Goal: Find specific page/section: Find specific page/section

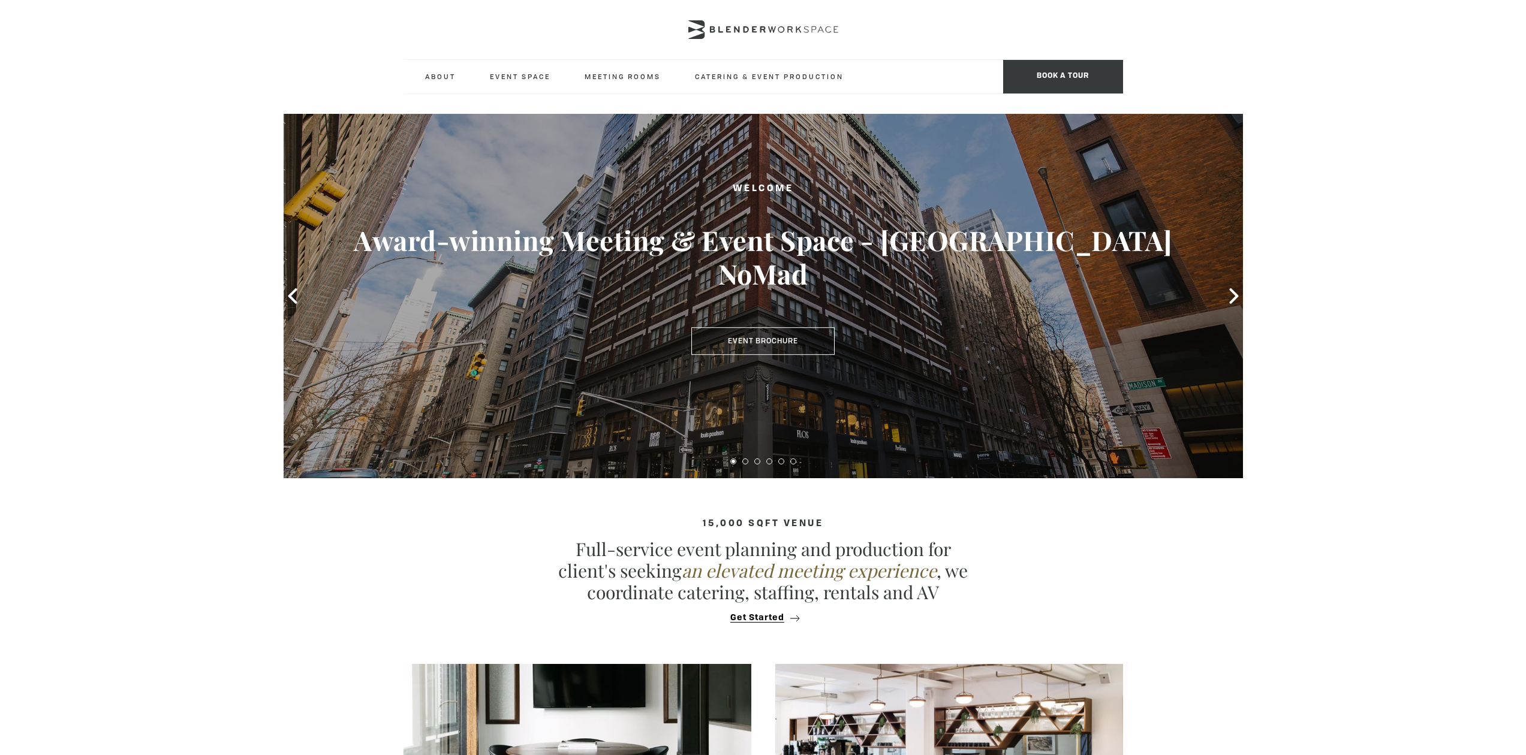
scroll to position [7, 0]
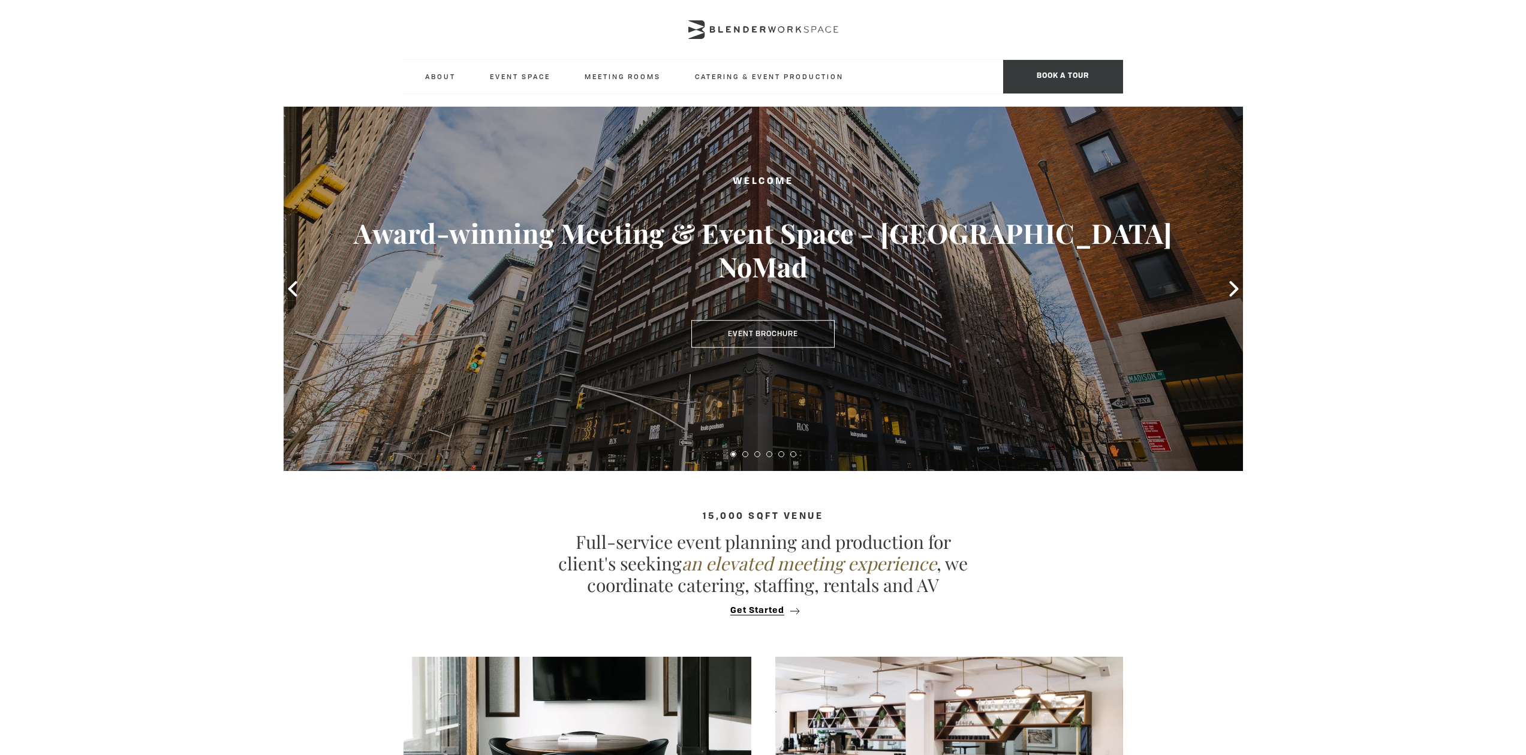
click at [773, 246] on h3 "Award-winning Meeting & Event Space - Madison Ave NoMad" at bounding box center [763, 249] width 863 height 67
click at [746, 454] on button at bounding box center [745, 454] width 6 height 6
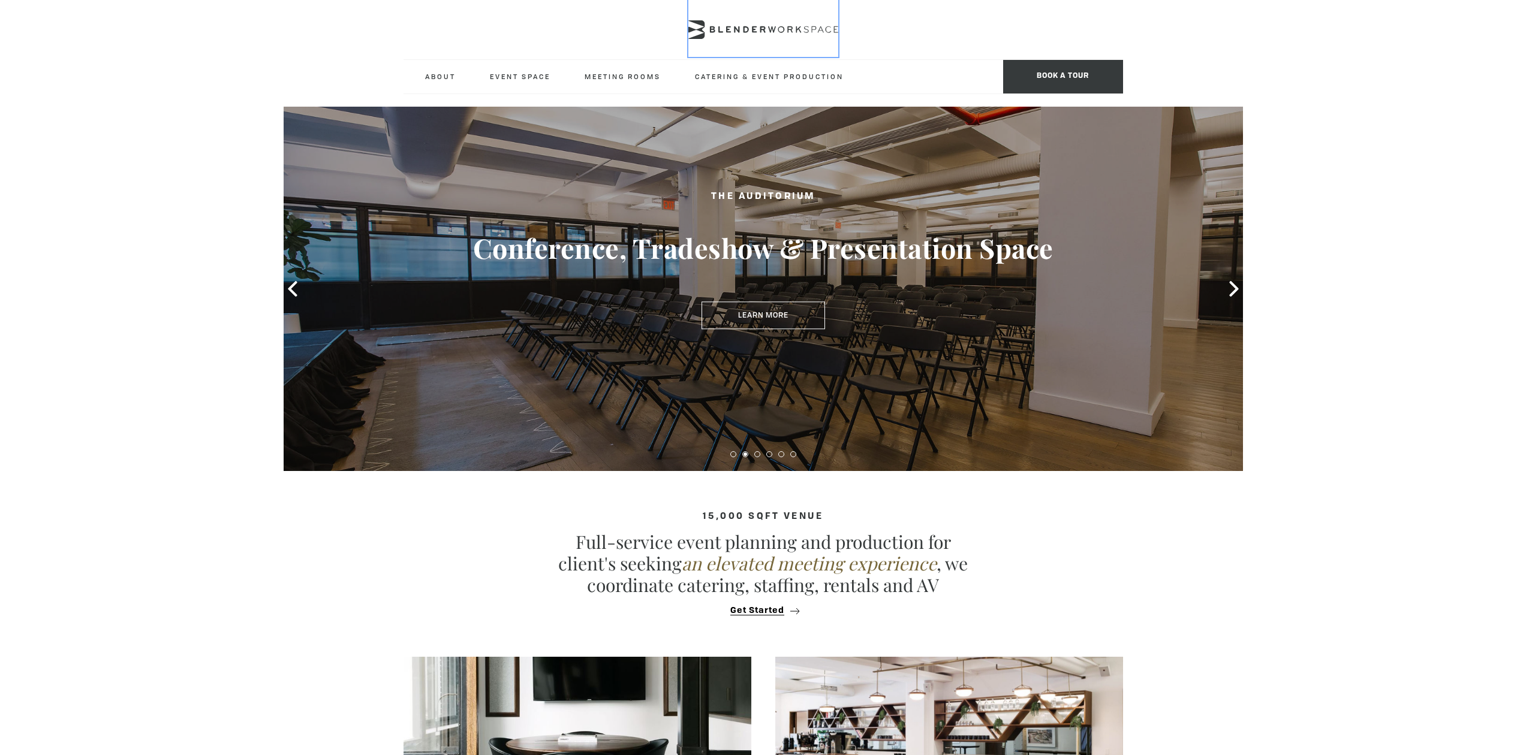
click at [775, 22] on icon at bounding box center [763, 29] width 150 height 19
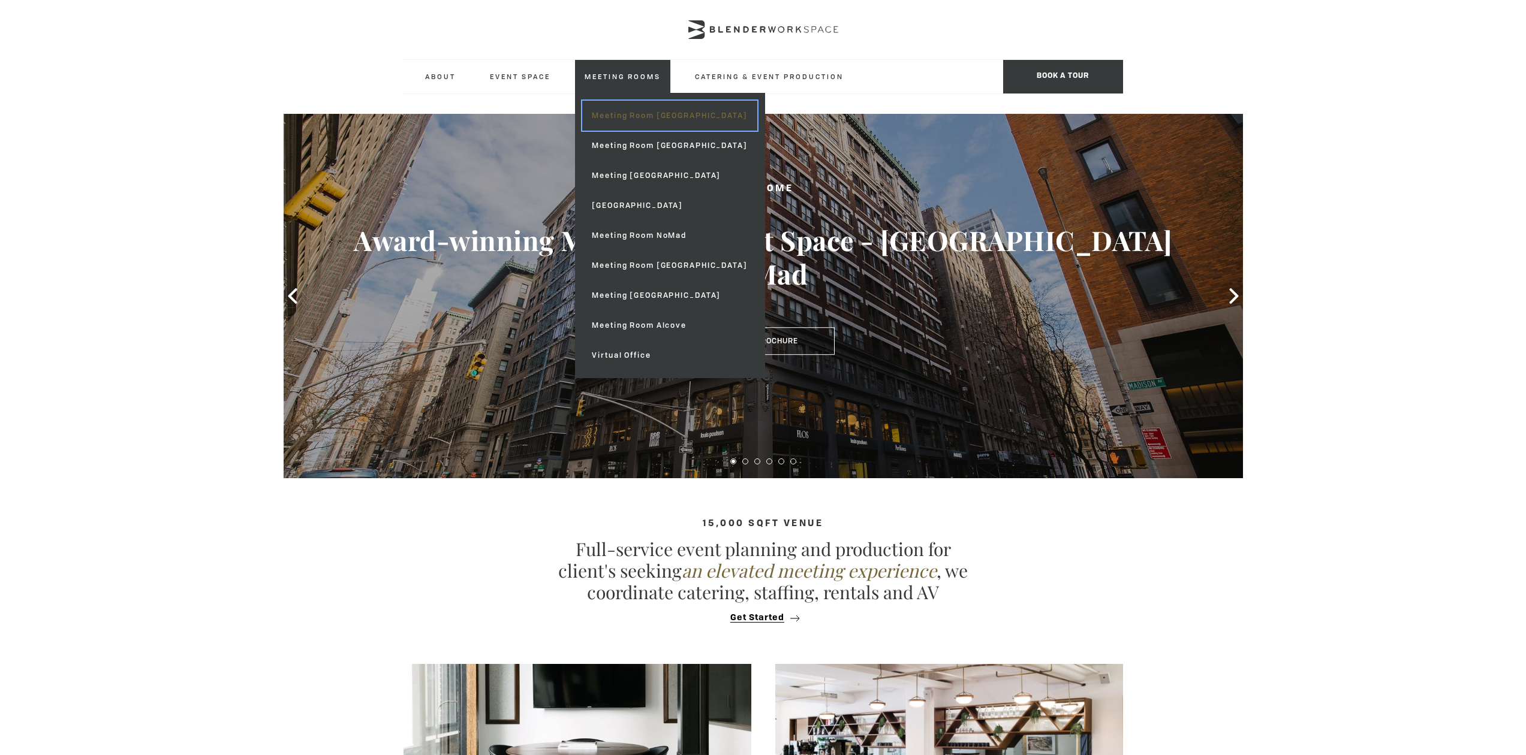
click at [668, 116] on link "Meeting Room [GEOGRAPHIC_DATA]" at bounding box center [669, 116] width 174 height 30
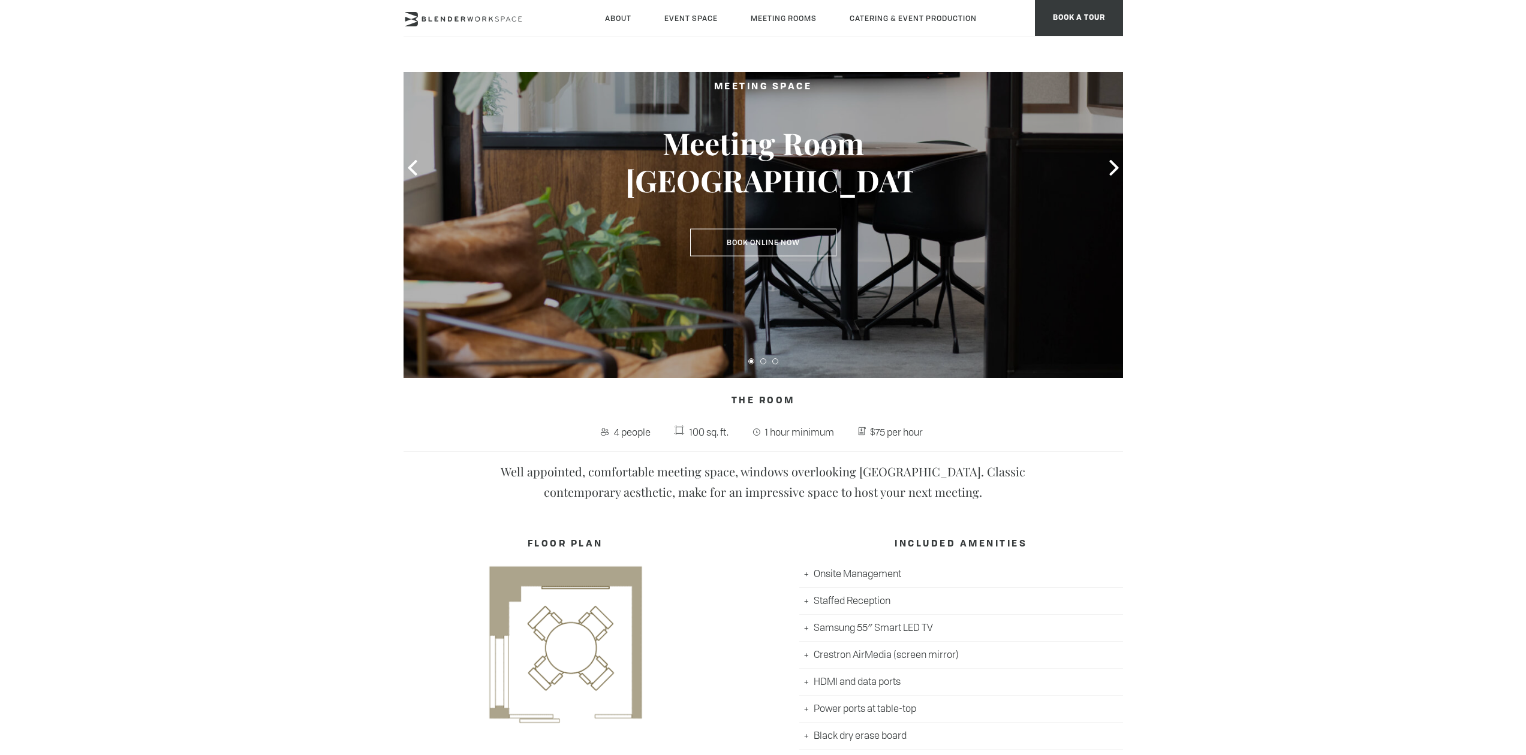
scroll to position [99, 0]
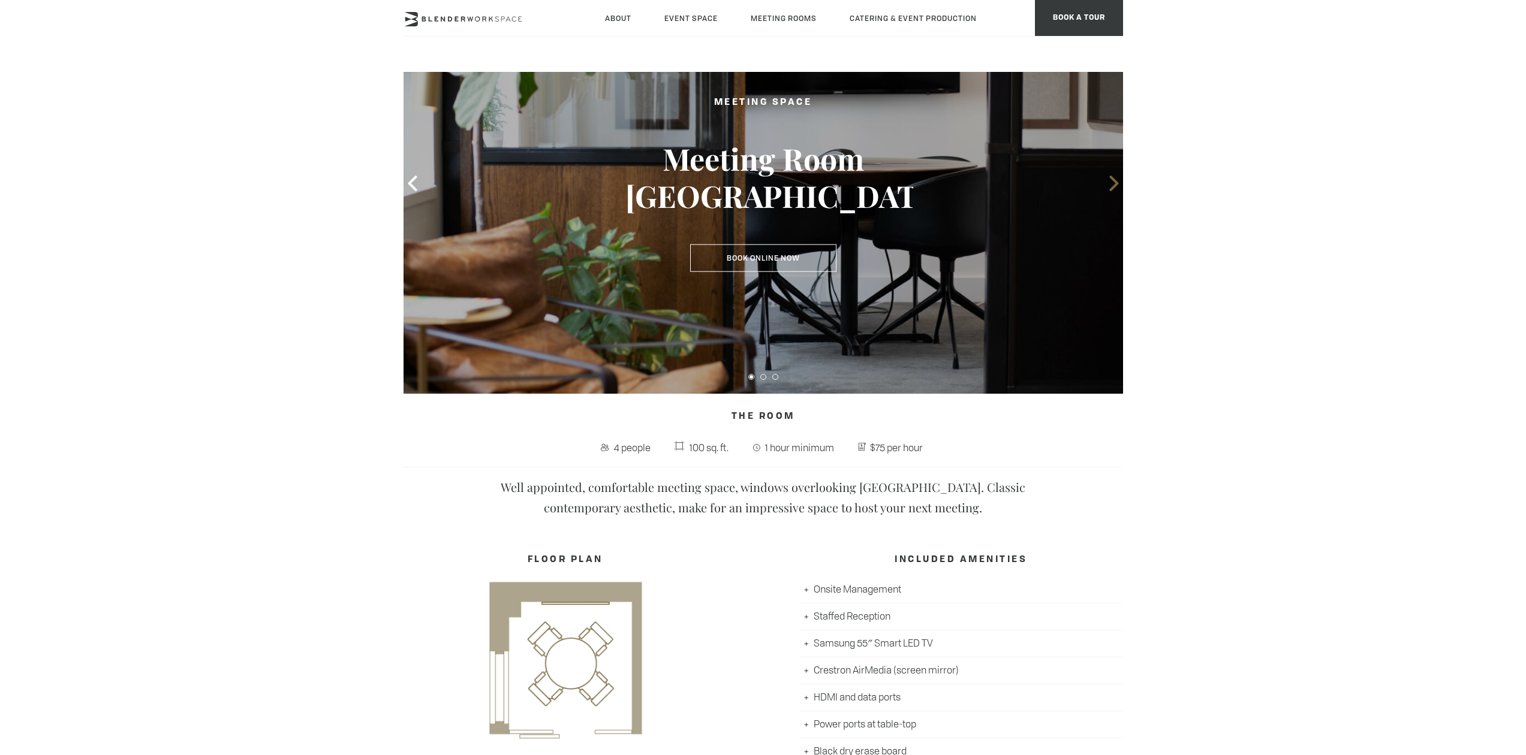
click at [1112, 186] on icon at bounding box center [1114, 184] width 16 height 16
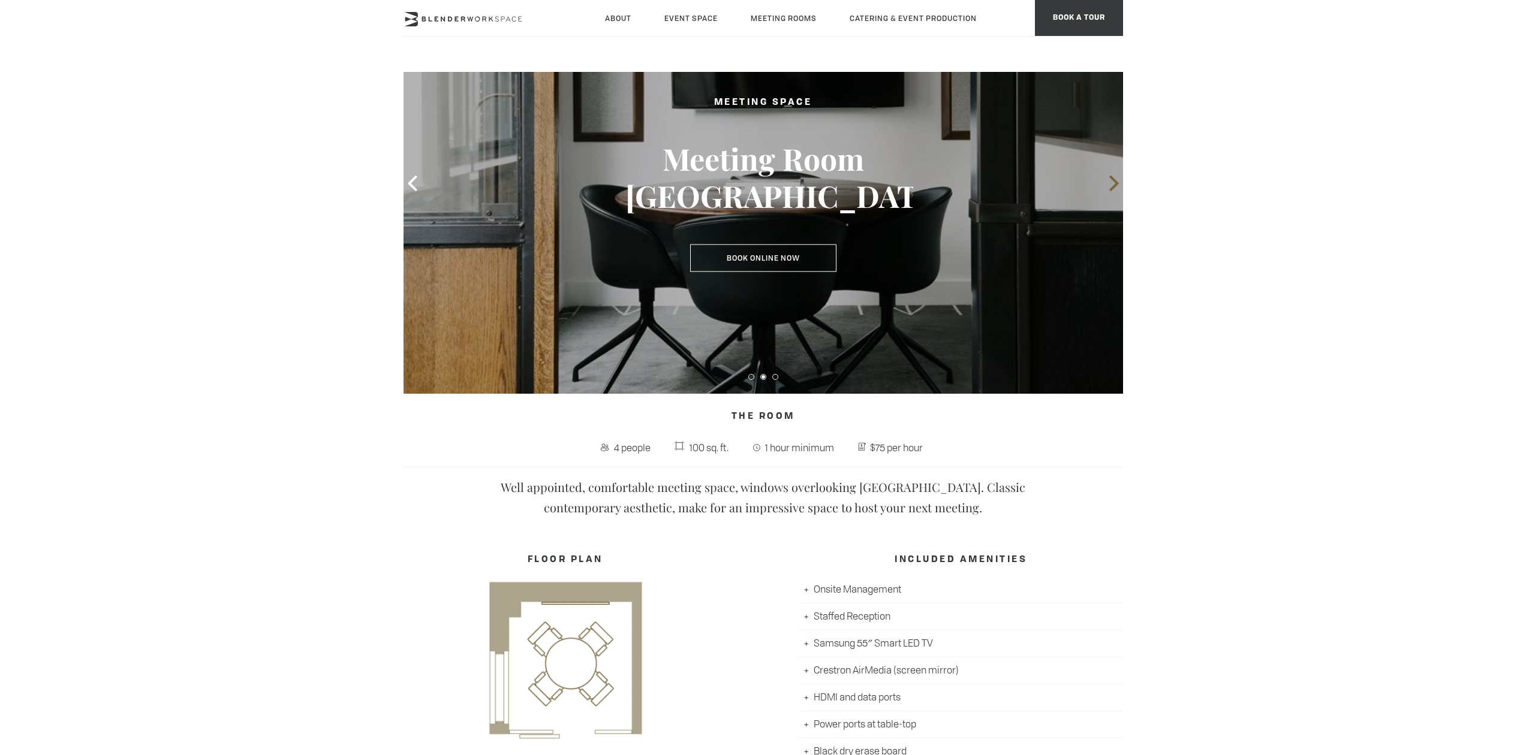
click at [1112, 186] on icon at bounding box center [1114, 184] width 16 height 16
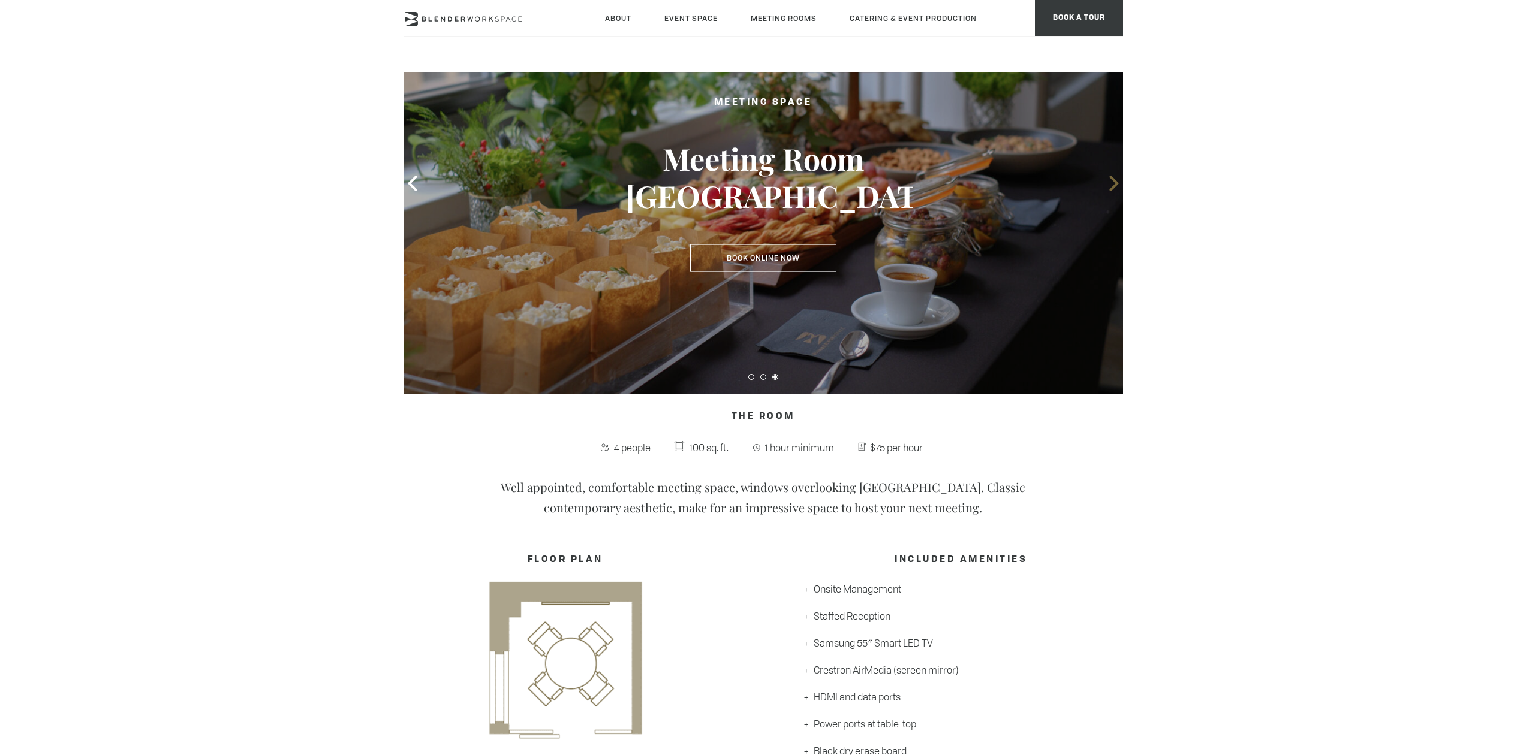
click at [1112, 186] on icon at bounding box center [1114, 184] width 16 height 16
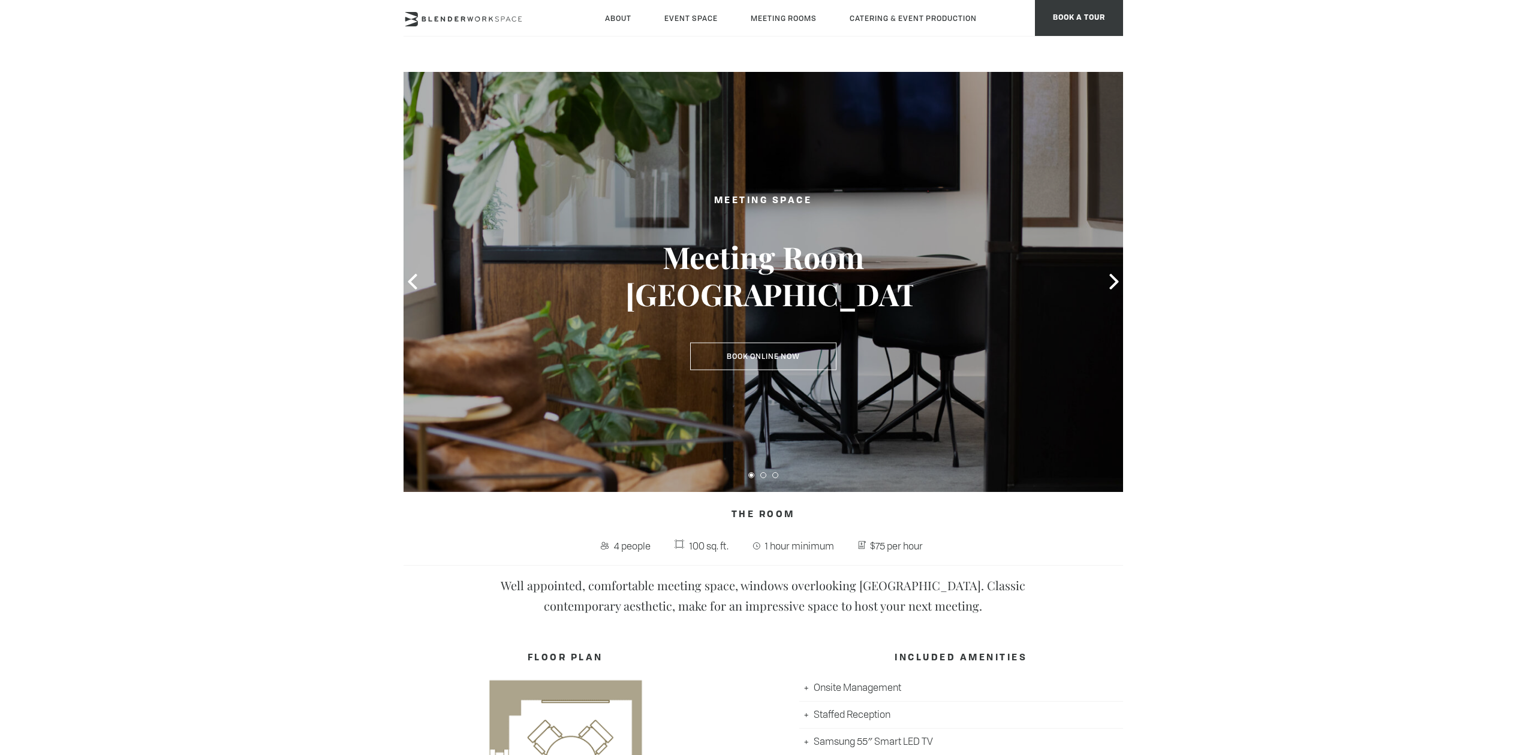
scroll to position [32, 0]
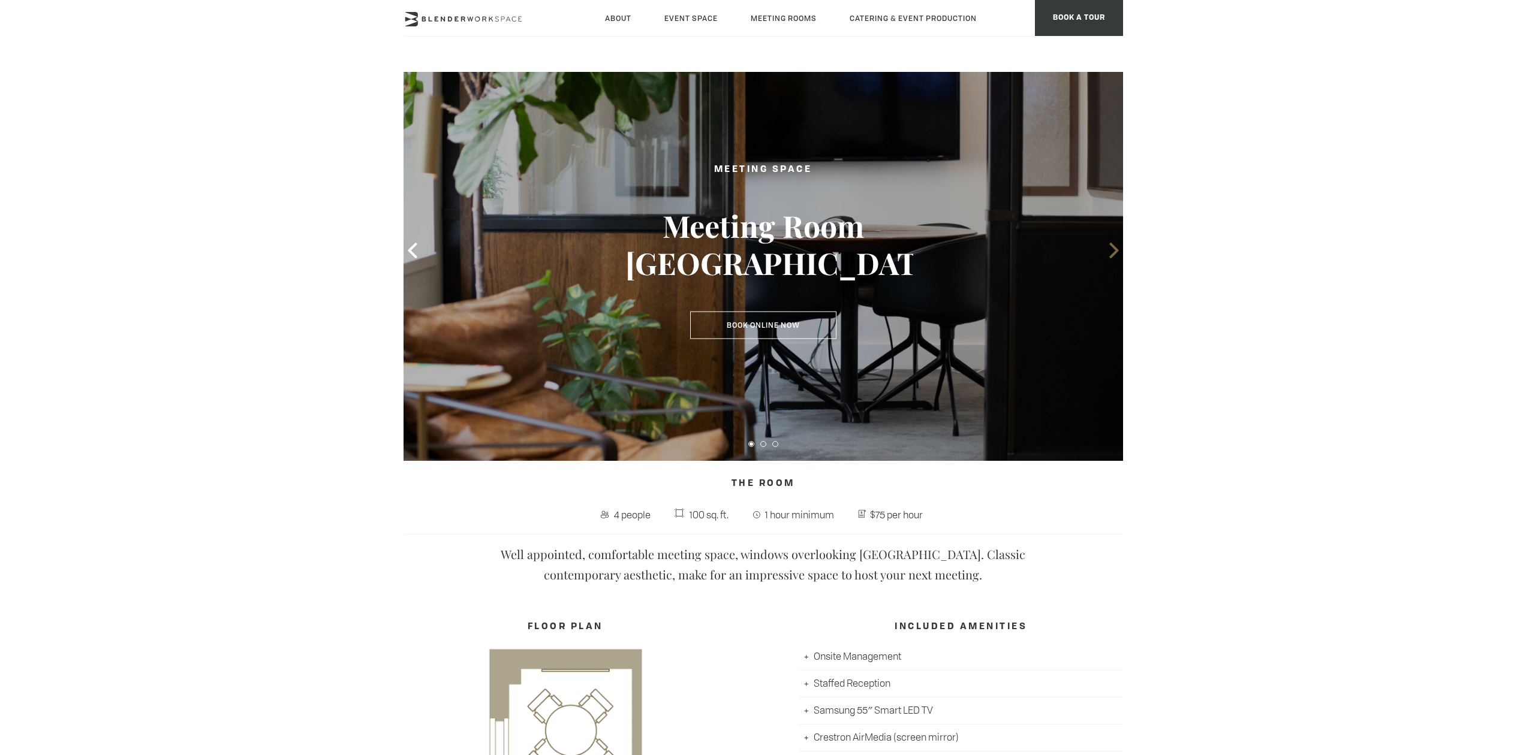
click at [1117, 254] on icon at bounding box center [1114, 251] width 16 height 16
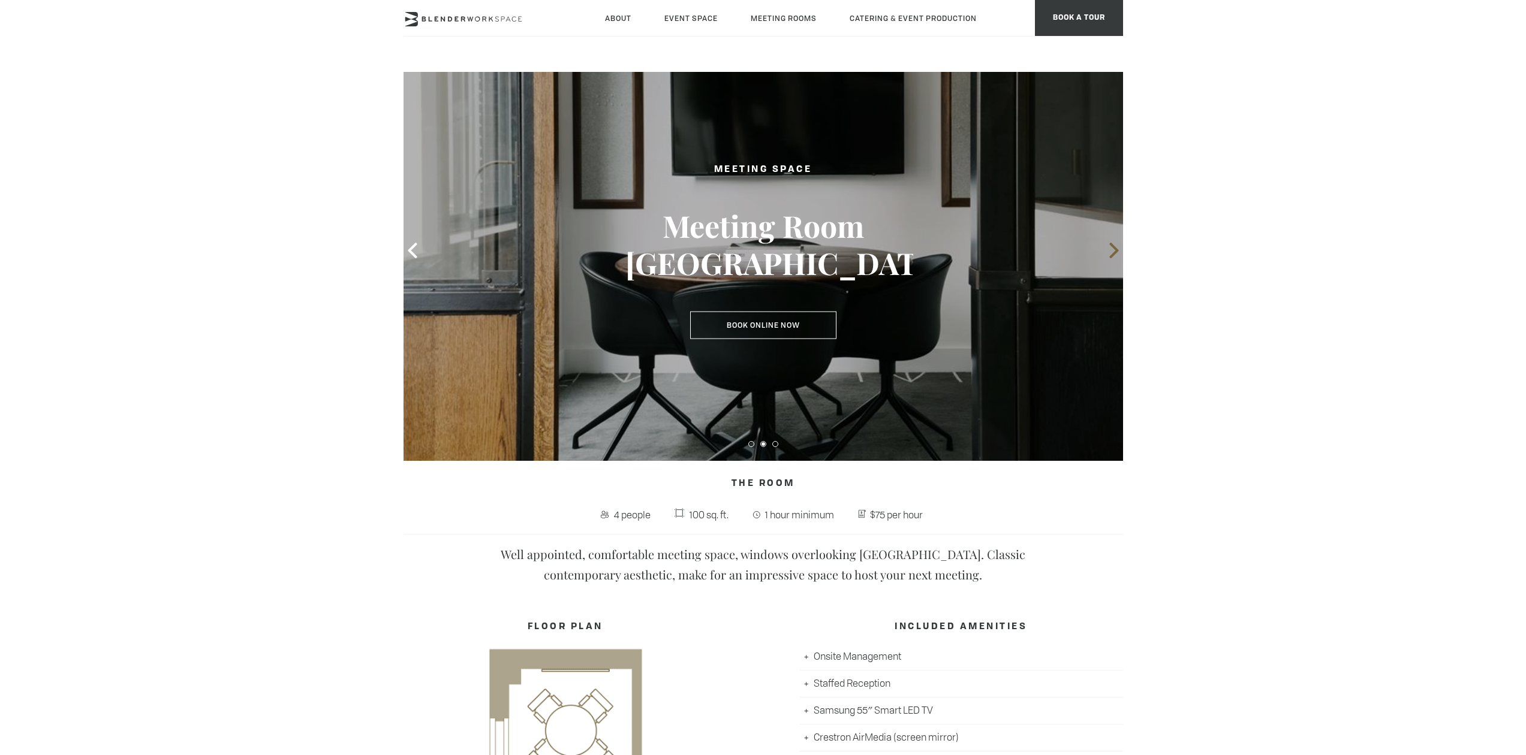
click at [1117, 252] on icon at bounding box center [1114, 251] width 16 height 16
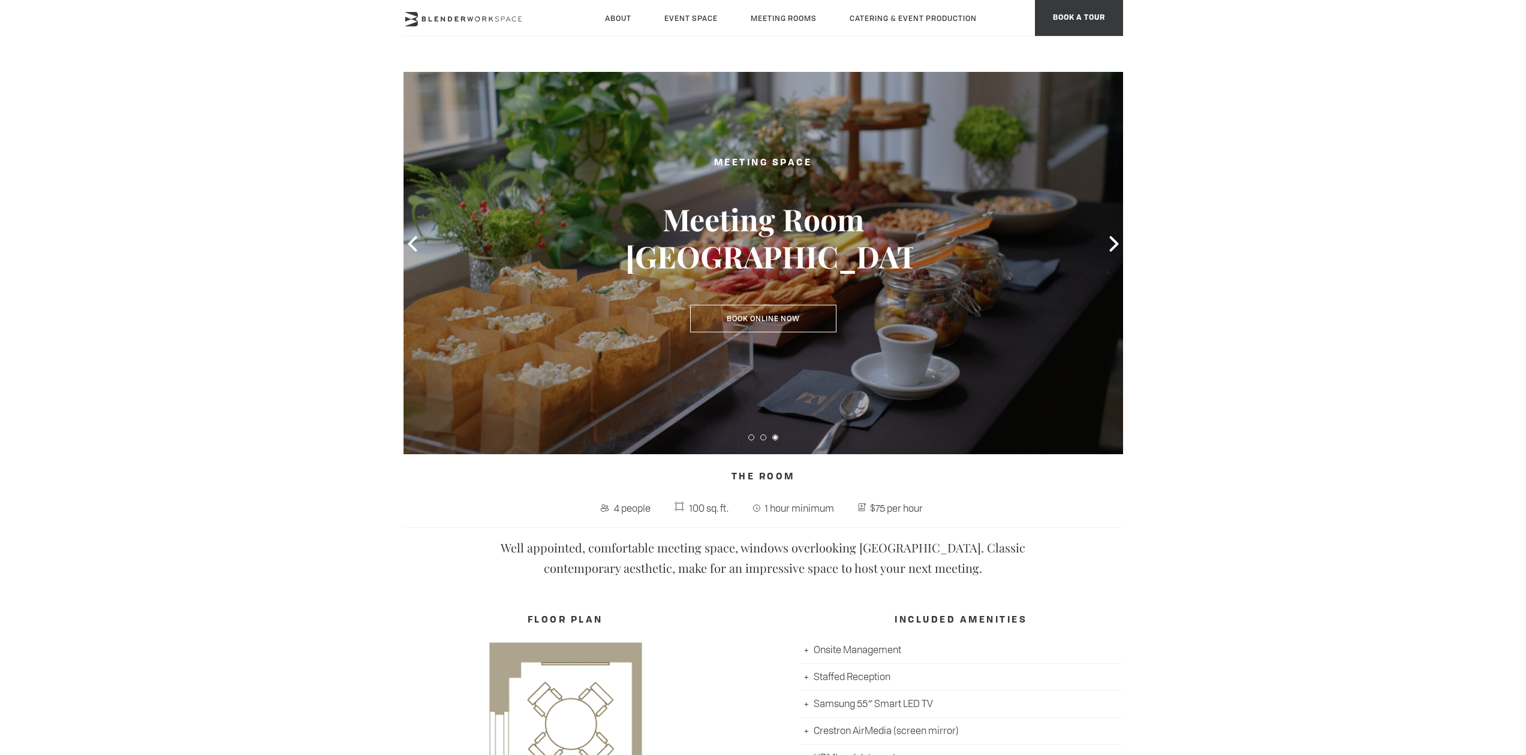
scroll to position [0, 0]
